Goal: Navigation & Orientation: Find specific page/section

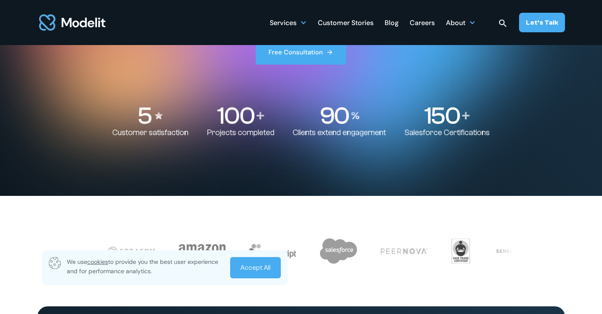
scroll to position [174, 0]
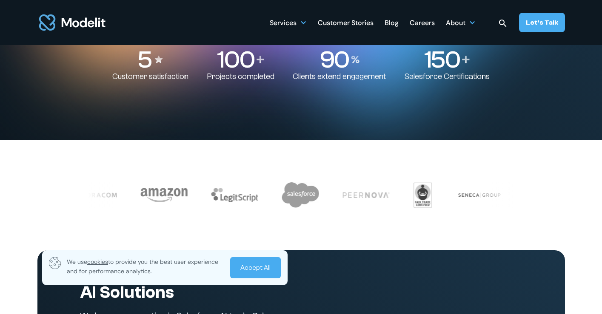
click at [253, 270] on link "Accept All" at bounding box center [255, 267] width 51 height 21
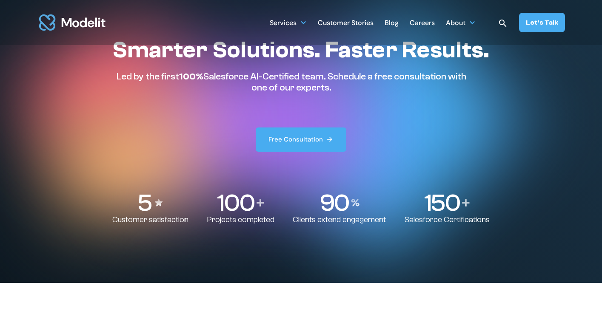
scroll to position [0, 0]
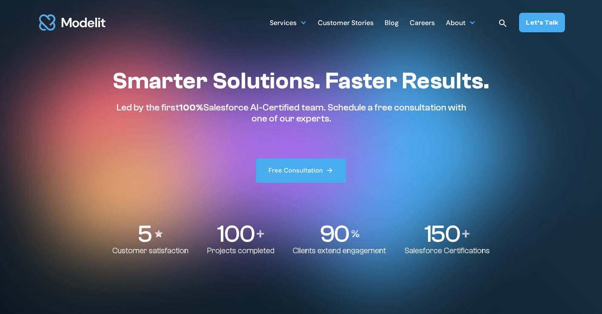
click at [478, 178] on div "Smarter Solutions. Faster Results. Led by the first 100% Salesforce AI-Certifie…" at bounding box center [300, 125] width 377 height 116
click at [472, 23] on div at bounding box center [472, 22] width 7 height 7
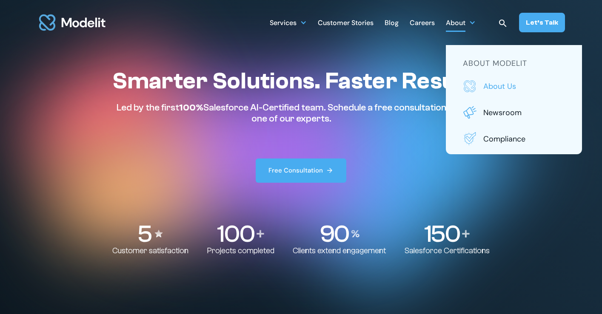
click at [497, 86] on p "About us" at bounding box center [524, 86] width 82 height 11
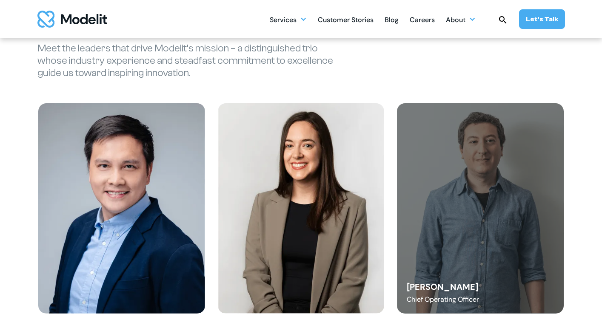
scroll to position [1087, 0]
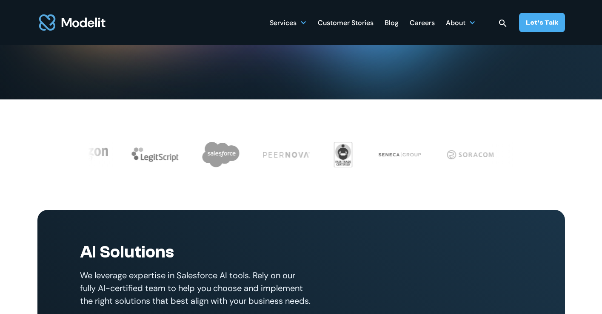
scroll to position [214, 0]
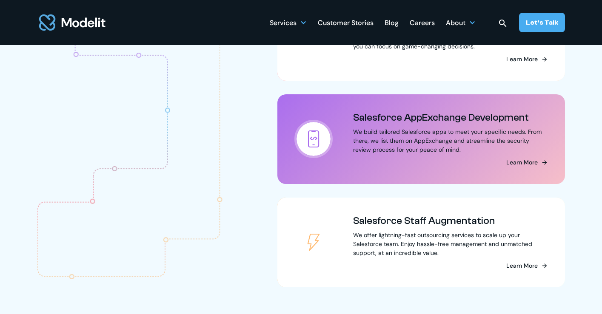
scroll to position [959, 0]
